Goal: Navigation & Orientation: Find specific page/section

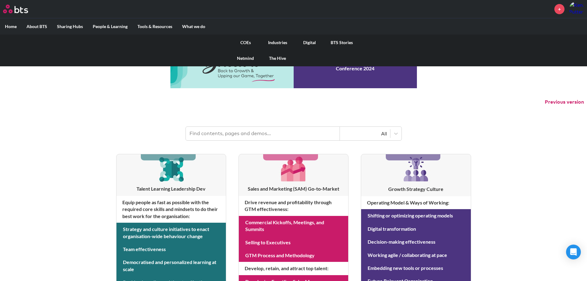
click at [247, 42] on link "COEs" at bounding box center [246, 43] width 32 height 16
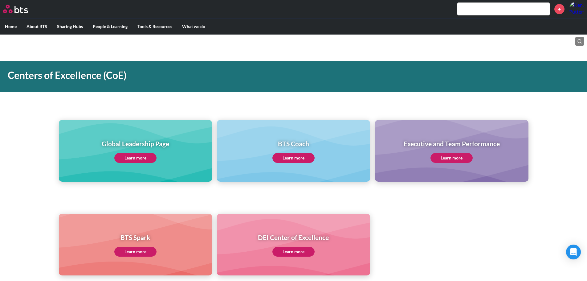
click at [142, 158] on link "Learn more" at bounding box center [135, 158] width 42 height 10
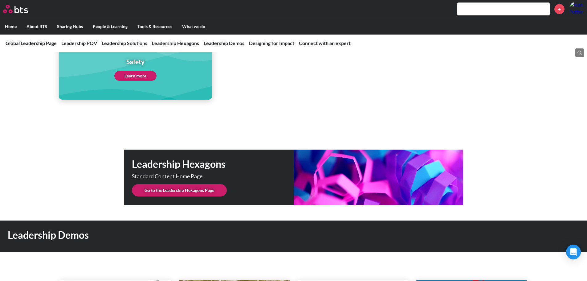
scroll to position [1480, 0]
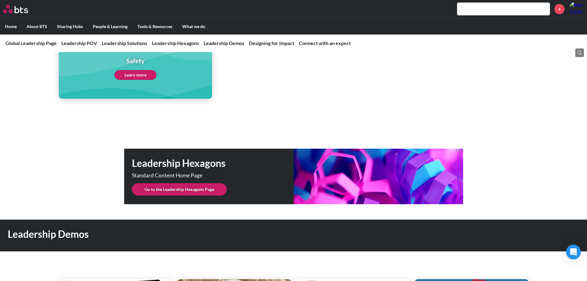
click at [188, 183] on link "Go to the Leadership Hexagons Page" at bounding box center [179, 189] width 95 height 12
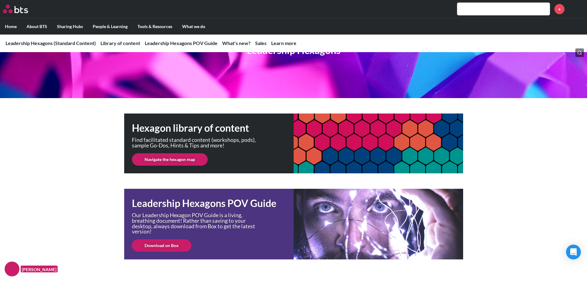
scroll to position [62, 0]
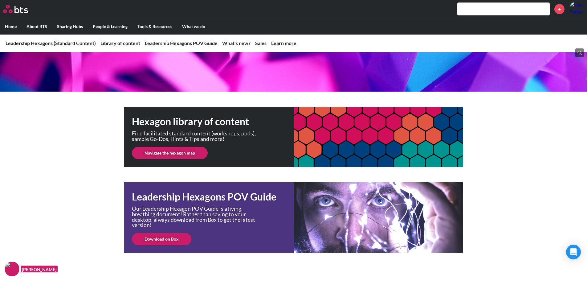
click at [174, 152] on link "Navigate the hexagon map" at bounding box center [170, 153] width 76 height 12
